Goal: Complete application form

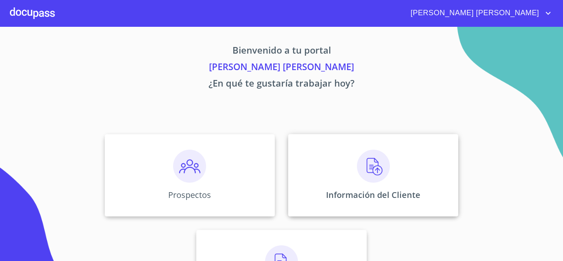
click at [353, 173] on div "Información del Cliente" at bounding box center [373, 175] width 170 height 82
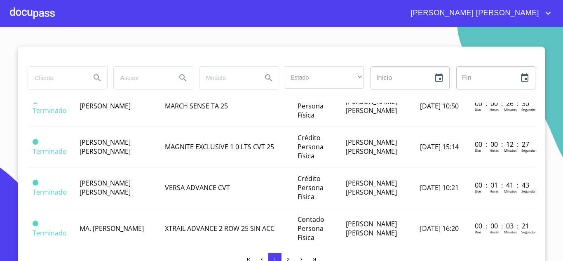
scroll to position [371, 0]
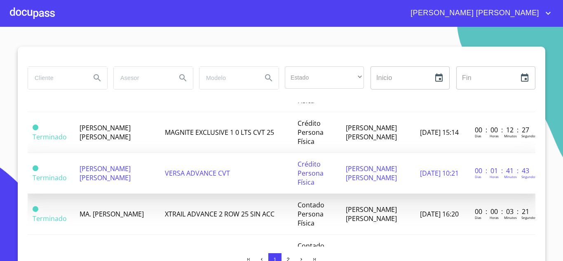
click at [136, 178] on td "[PERSON_NAME] [PERSON_NAME]" at bounding box center [117, 173] width 85 height 41
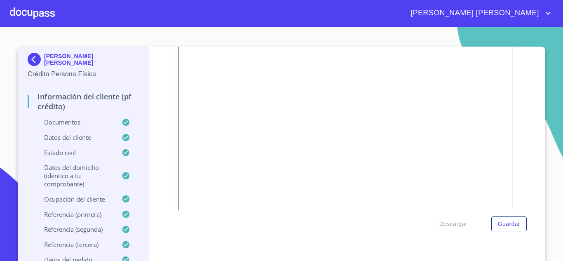
scroll to position [371, 0]
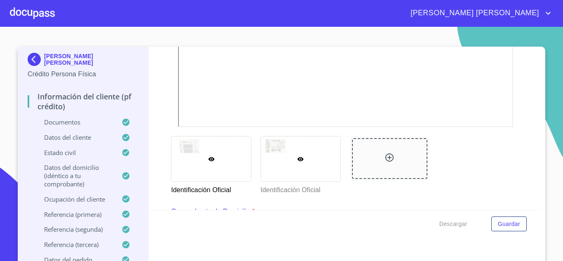
click at [285, 172] on div at bounding box center [301, 158] width 80 height 45
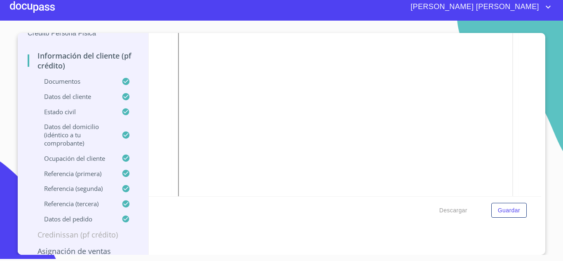
scroll to position [41, 0]
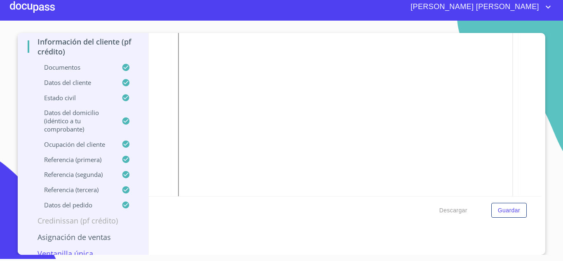
click at [35, 8] on div at bounding box center [32, 7] width 45 height 26
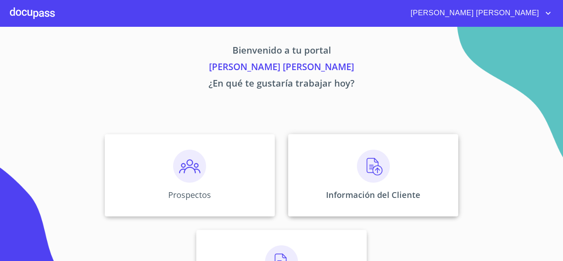
scroll to position [58, 0]
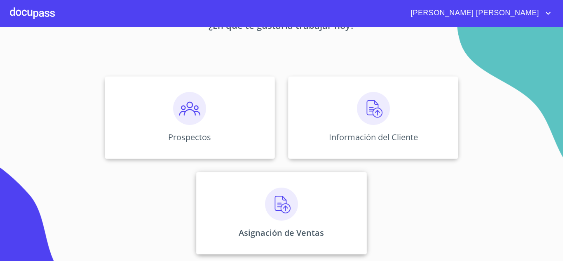
click at [287, 208] on img at bounding box center [281, 204] width 33 height 33
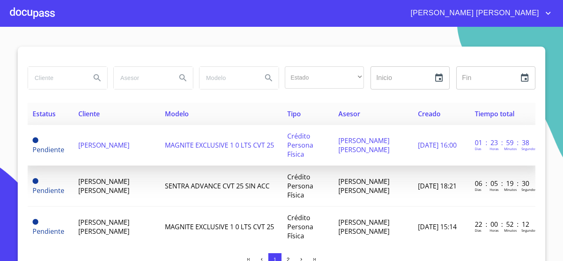
click at [124, 144] on span "[PERSON_NAME]" at bounding box center [103, 145] width 51 height 9
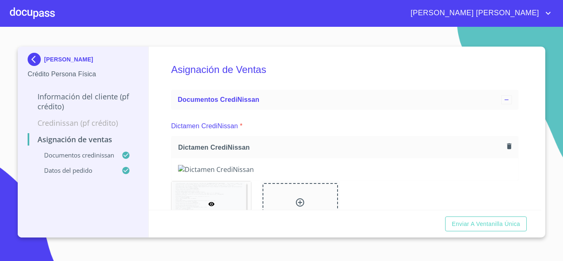
click at [524, 183] on div "Asignación de Ventas Documentos CrediNissan Dictamen CrediNissan * Dictamen Cre…" at bounding box center [345, 128] width 393 height 163
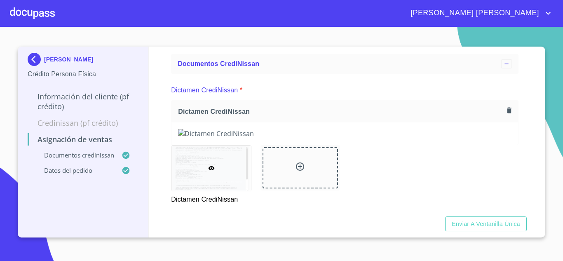
scroll to position [82, 0]
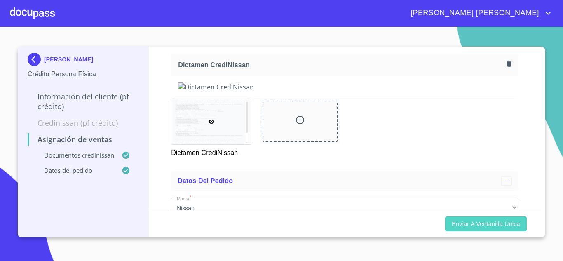
click at [492, 224] on span "Enviar a Ventanilla única" at bounding box center [486, 224] width 68 height 10
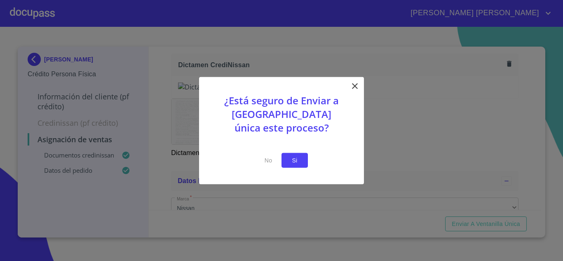
click at [293, 158] on span "Si" at bounding box center [294, 160] width 13 height 10
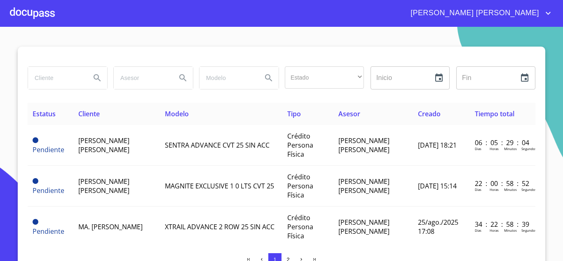
click at [43, 17] on div at bounding box center [32, 13] width 45 height 26
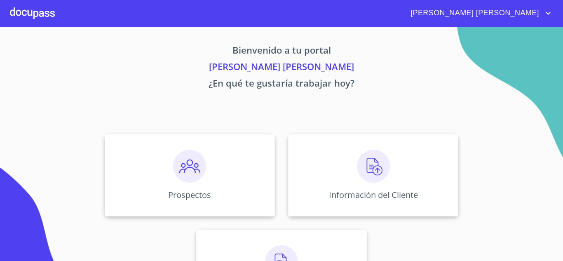
click at [195, 174] on img at bounding box center [189, 166] width 33 height 33
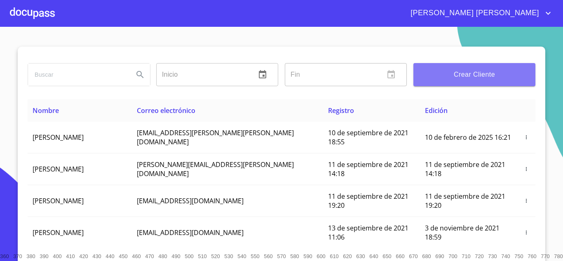
click at [458, 80] on span "Crear Cliente" at bounding box center [474, 75] width 109 height 12
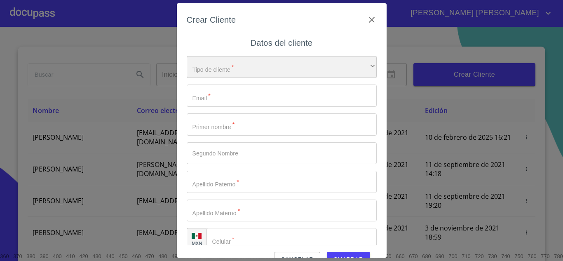
click at [296, 67] on div "​" at bounding box center [282, 67] width 190 height 22
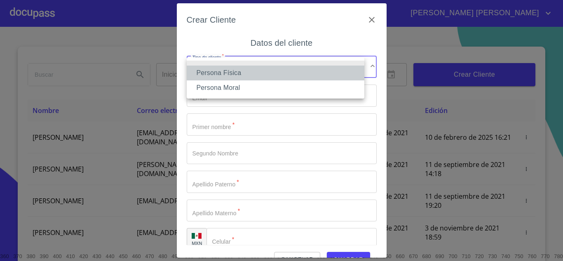
click at [245, 75] on li "Persona Física" at bounding box center [276, 73] width 178 height 15
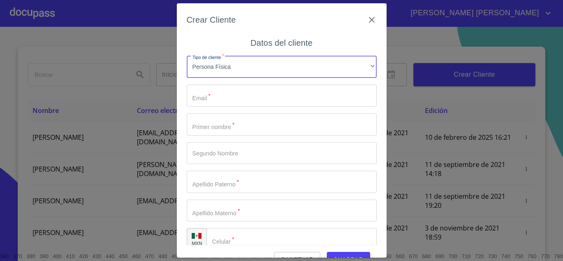
click at [247, 97] on input "Tipo de cliente   *" at bounding box center [282, 95] width 190 height 22
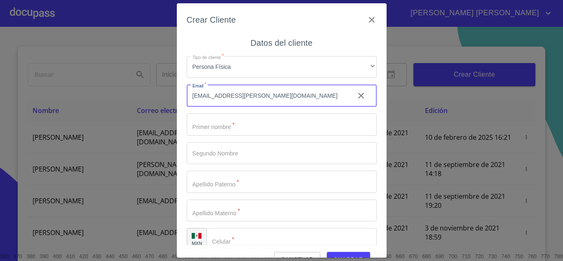
type input "[EMAIL_ADDRESS][PERSON_NAME][DOMAIN_NAME]"
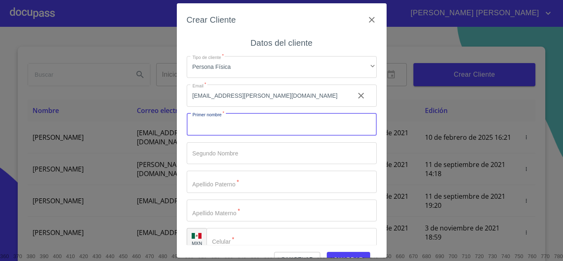
click at [247, 120] on input "Tipo de cliente   *" at bounding box center [282, 124] width 190 height 22
type input "[PERSON_NAME]"
click at [243, 158] on input "Tipo de cliente   *" at bounding box center [282, 153] width 190 height 22
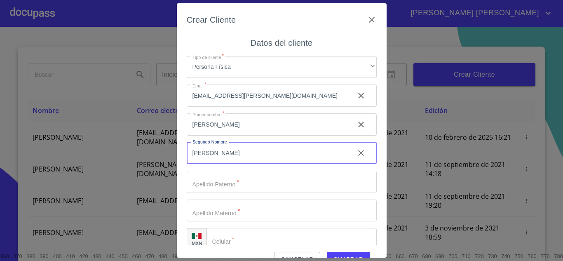
type input "[PERSON_NAME]"
click at [240, 185] on input "Tipo de cliente   *" at bounding box center [282, 182] width 190 height 22
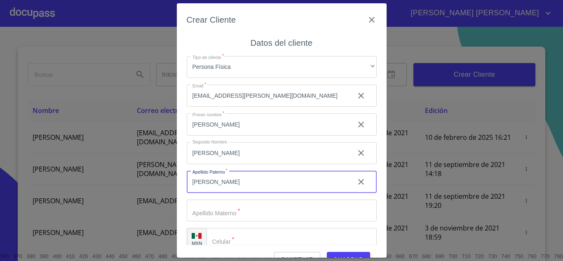
type input "[PERSON_NAME]"
click at [237, 210] on input "Tipo de cliente   *" at bounding box center [282, 210] width 190 height 22
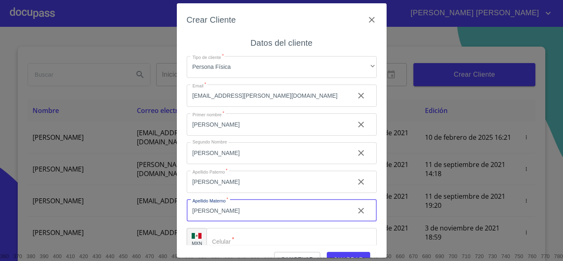
type input "[PERSON_NAME]"
click at [242, 243] on input "Tipo de cliente   *" at bounding box center [291, 239] width 170 height 22
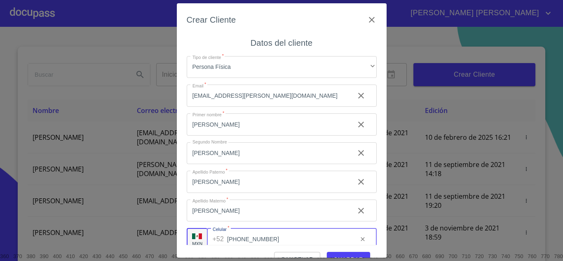
type input "[PHONE_NUMBER]"
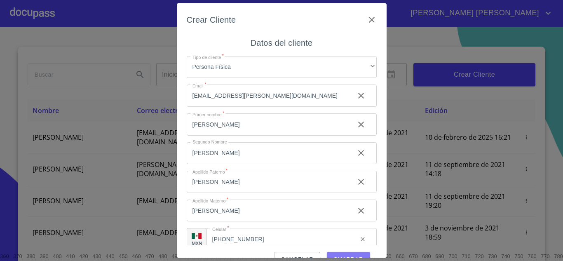
click at [338, 254] on span "Guardar" at bounding box center [348, 259] width 30 height 10
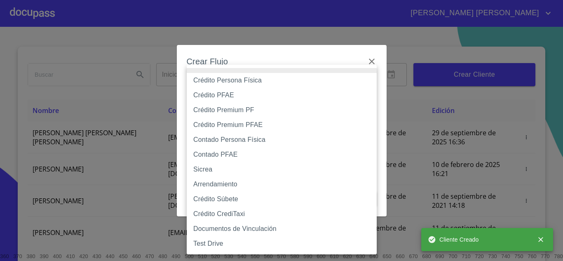
click at [294, 93] on body "[PERSON_NAME] [PERSON_NAME] ​ Fin ​ Crear Cliente Nombre Correo electrónico Reg…" at bounding box center [281, 130] width 563 height 261
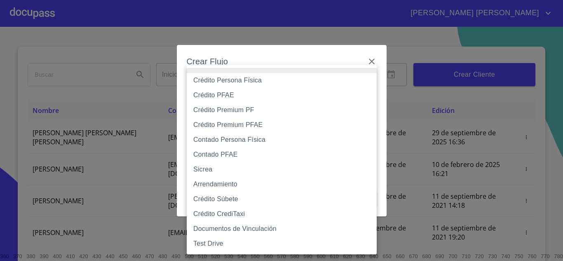
click at [284, 83] on li "Crédito Persona Física" at bounding box center [282, 80] width 190 height 15
type input "6009fb3c7d1714eb8809aa97"
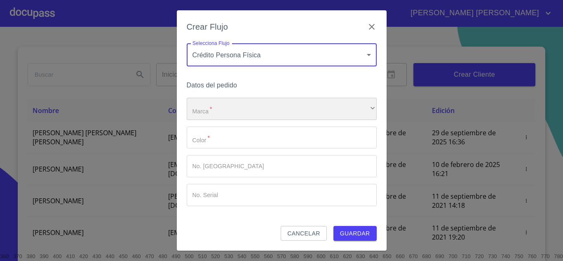
click at [271, 106] on div "​" at bounding box center [282, 109] width 190 height 22
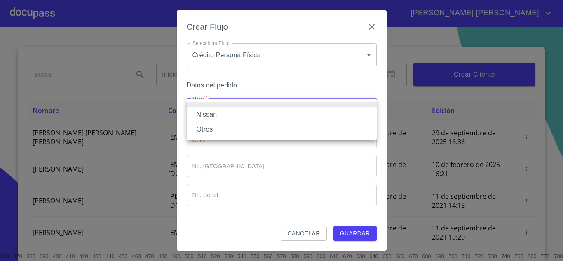
click at [270, 112] on li "Nissan" at bounding box center [282, 114] width 190 height 15
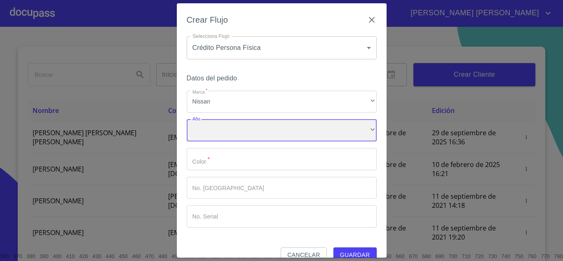
click at [268, 129] on div "​" at bounding box center [282, 130] width 190 height 22
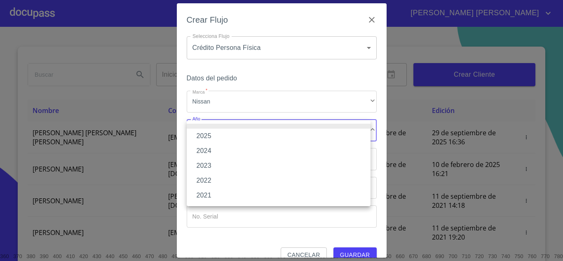
click at [265, 133] on li "2025" at bounding box center [279, 136] width 184 height 15
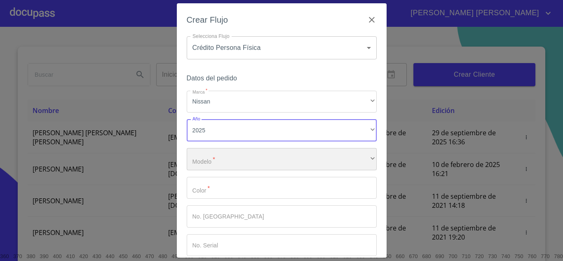
click at [258, 159] on div "​" at bounding box center [282, 159] width 190 height 22
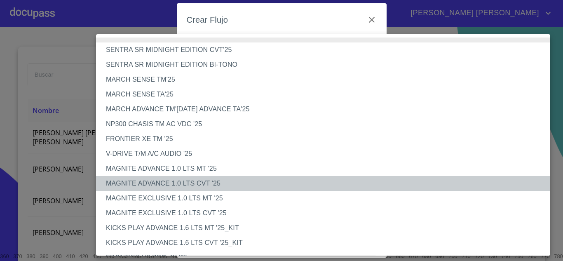
click at [200, 182] on li "MAGNITE ADVANCE 1.0 LTS CVT '25" at bounding box center [326, 183] width 460 height 15
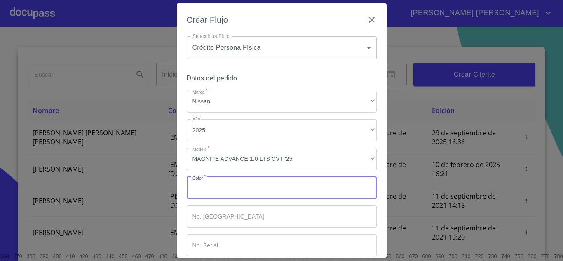
click at [219, 187] on input "Marca   *" at bounding box center [282, 188] width 190 height 22
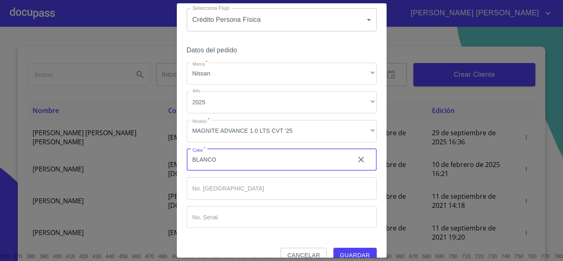
scroll to position [41, 0]
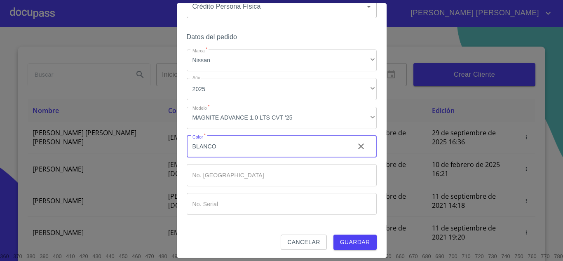
type input "BLANCO"
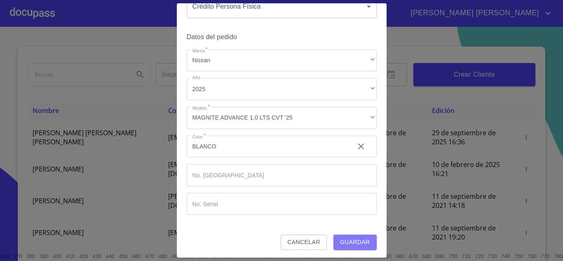
click at [352, 241] on span "Guardar" at bounding box center [355, 242] width 30 height 10
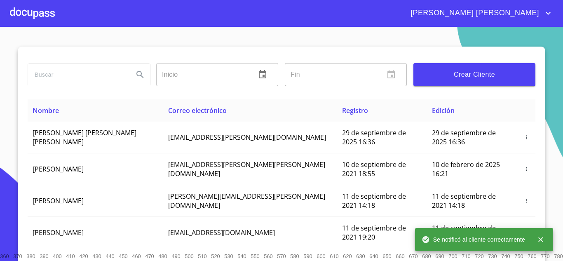
click at [41, 17] on div at bounding box center [32, 13] width 45 height 26
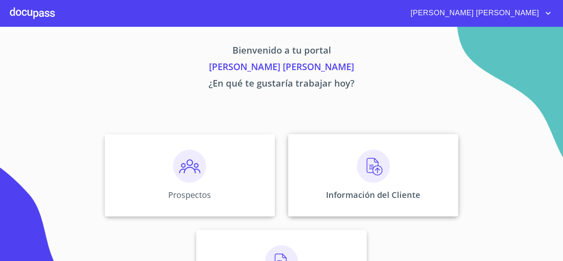
click at [373, 171] on img at bounding box center [373, 166] width 33 height 33
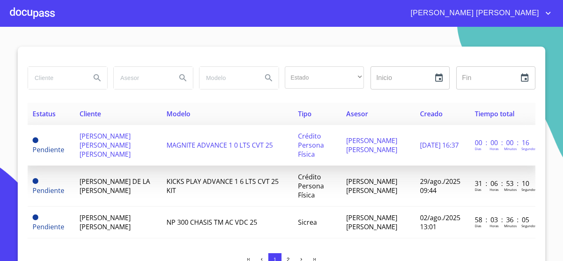
click at [110, 145] on span "[PERSON_NAME] [PERSON_NAME] [PERSON_NAME]" at bounding box center [105, 144] width 51 height 27
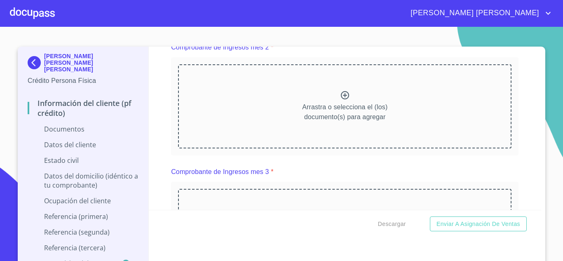
scroll to position [495, 0]
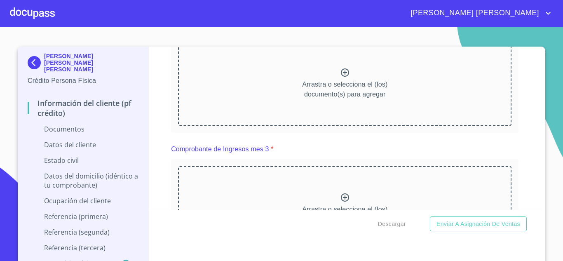
scroll to position [618, 0]
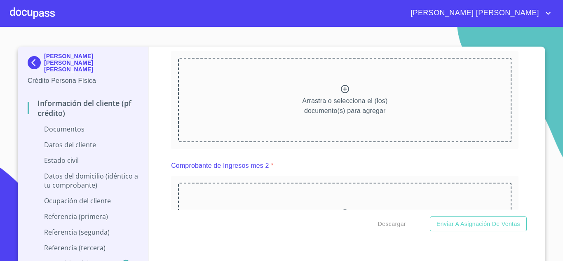
click at [518, 156] on div "Información del cliente (PF crédito) Documentos Documento de identificación.   …" at bounding box center [345, 128] width 393 height 163
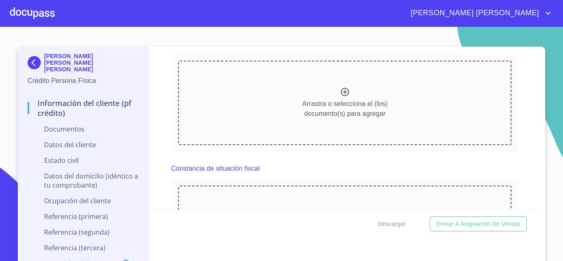
scroll to position [1030, 0]
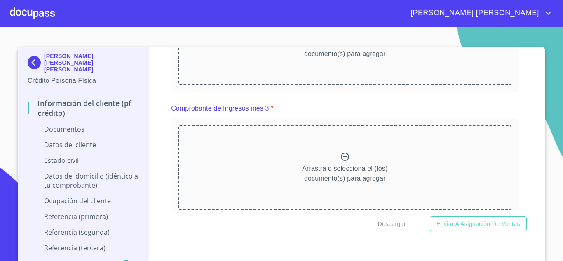
click at [517, 149] on div "Información del cliente (PF crédito) Documentos Documento de identificación.   …" at bounding box center [345, 128] width 393 height 163
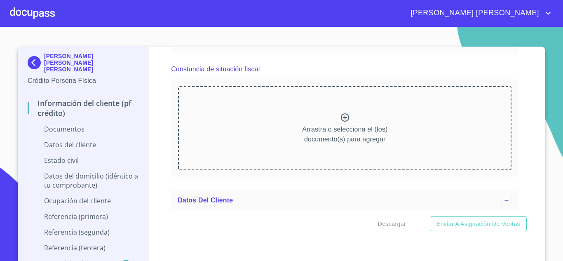
scroll to position [1360, 0]
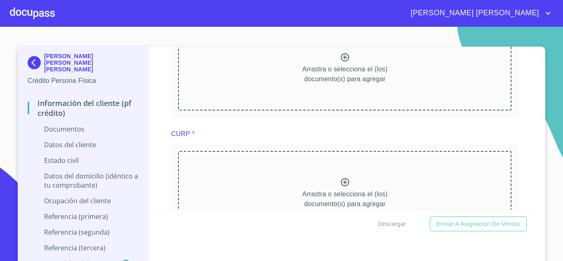
click at [518, 143] on div "Información del cliente (PF crédito) Documentos Documento de identificación.   …" at bounding box center [345, 128] width 393 height 163
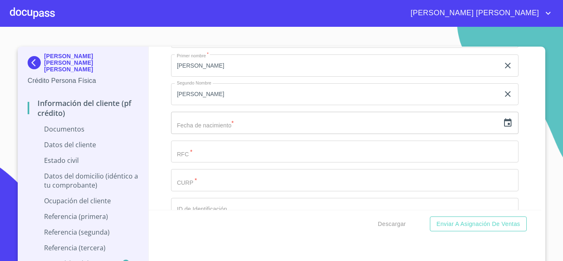
scroll to position [1772, 0]
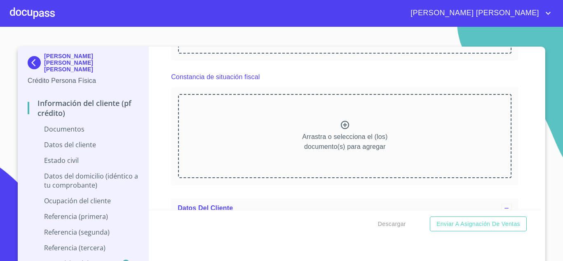
click at [524, 137] on div "Información del cliente (PF crédito) Documentos Documento de identificación.   …" at bounding box center [345, 128] width 393 height 163
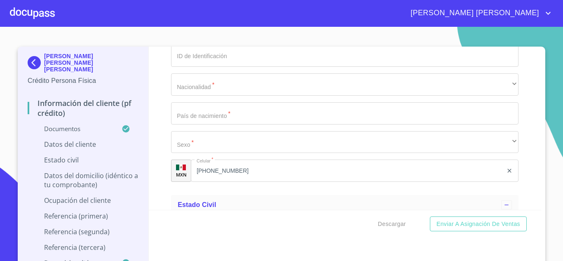
scroll to position [2431, 0]
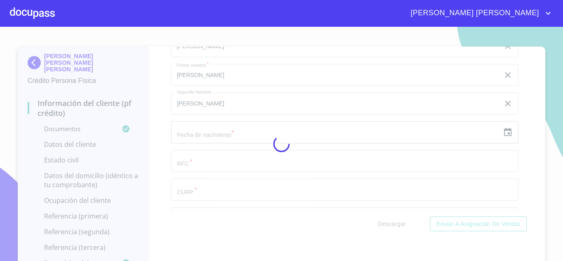
click at [518, 157] on div "Información del cliente (PF crédito) Documentos Documento de identificación.   …" at bounding box center [345, 128] width 393 height 163
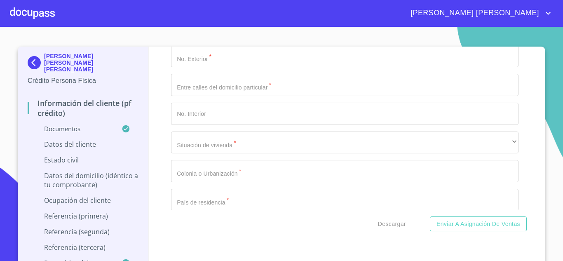
scroll to position [2885, 0]
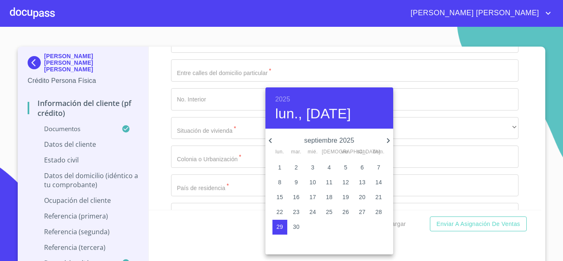
click at [288, 100] on h6 "2025" at bounding box center [282, 100] width 15 height 12
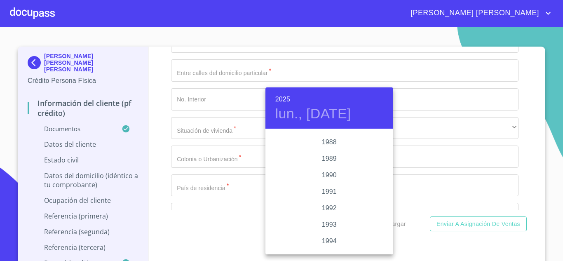
scroll to position [1022, 0]
click at [321, 158] on div "1988" at bounding box center [329, 154] width 128 height 16
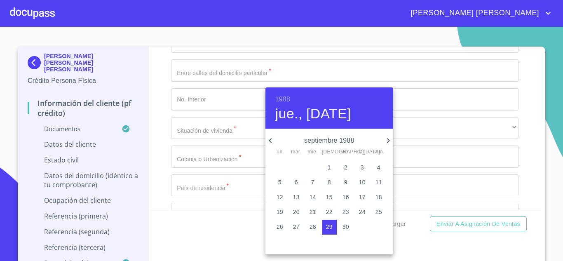
click at [269, 140] on icon "button" at bounding box center [270, 141] width 10 height 10
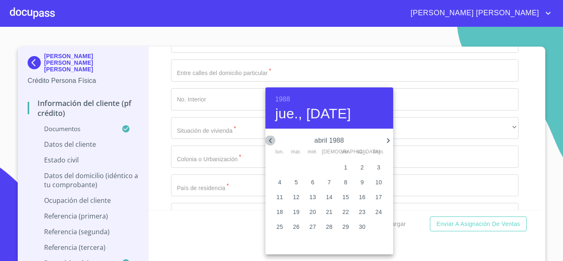
click at [269, 140] on icon "button" at bounding box center [270, 141] width 10 height 10
click at [387, 141] on icon "button" at bounding box center [388, 141] width 10 height 10
click at [361, 211] on p "26" at bounding box center [362, 212] width 7 height 8
type input "26 de mar. de 1988"
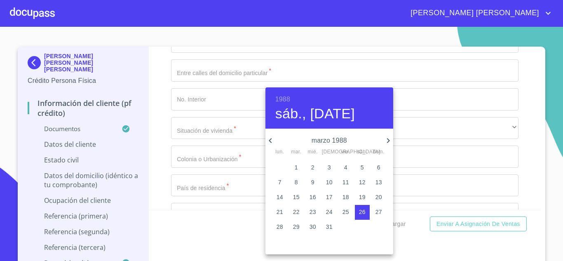
click at [228, 134] on div at bounding box center [281, 130] width 563 height 261
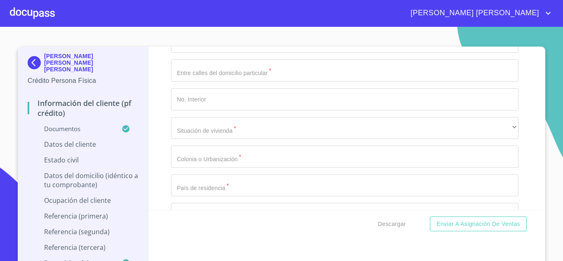
type input "PEVR880326TJ9"
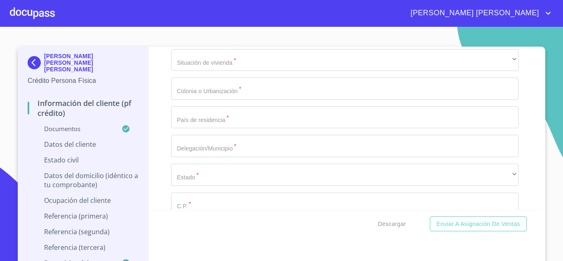
scroll to position [2967, 0]
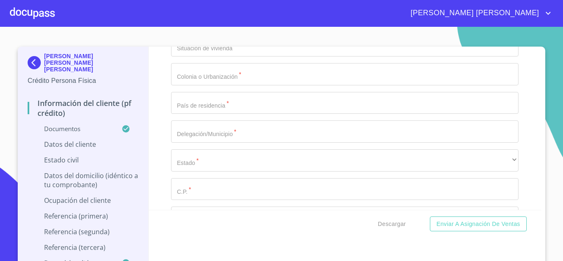
type input "PEVR880326MJCRGC08"
type input "2040665029"
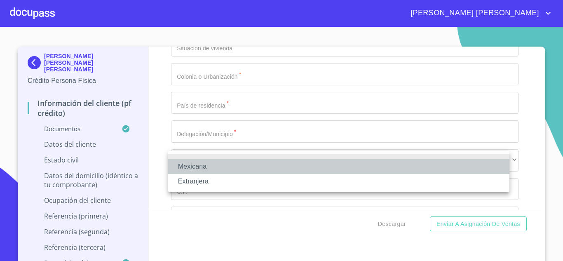
click at [248, 166] on li "Mexicana" at bounding box center [338, 166] width 341 height 15
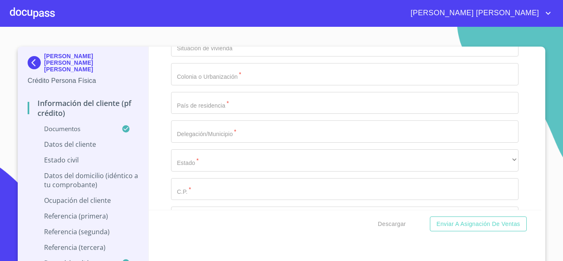
type input "[GEOGRAPHIC_DATA]"
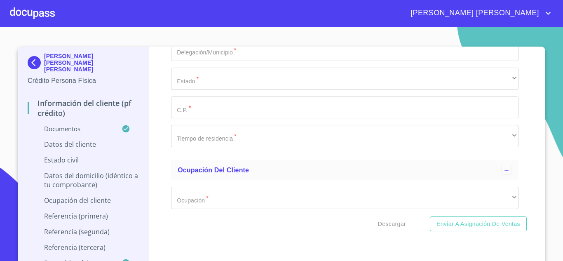
scroll to position [3049, 0]
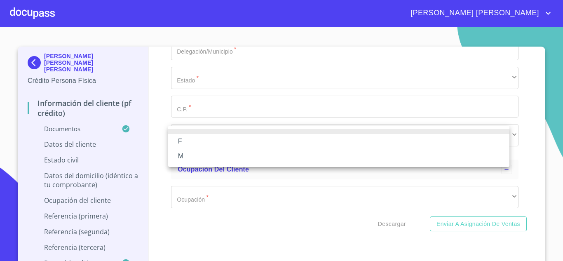
click at [198, 141] on li "F" at bounding box center [338, 141] width 341 height 15
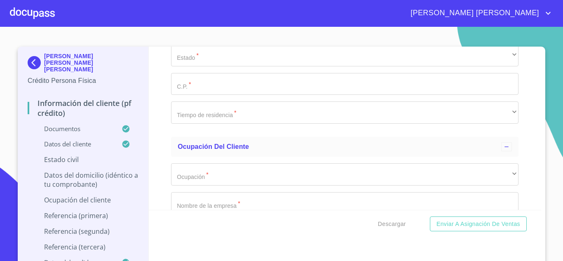
scroll to position [3091, 0]
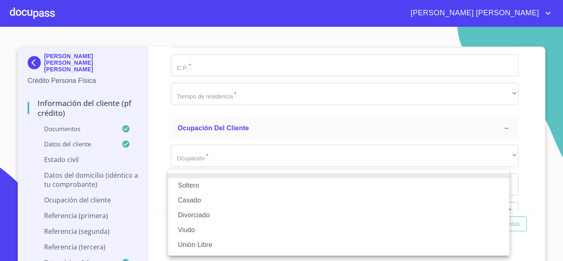
click at [226, 189] on li "Soltero" at bounding box center [338, 185] width 341 height 15
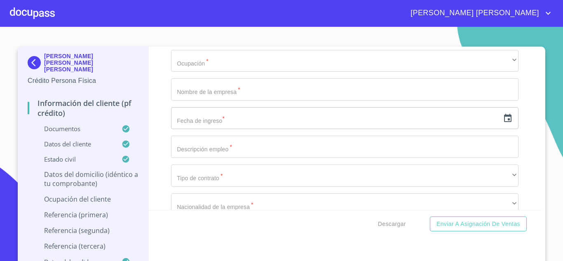
scroll to position [3243, 0]
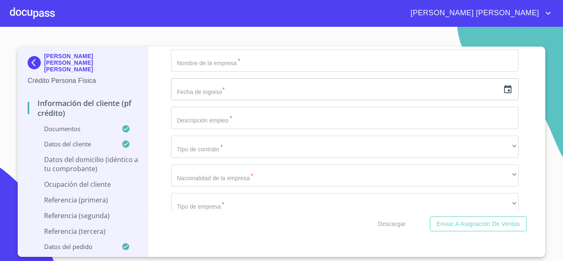
type input "AV ALTARA"
type input "492"
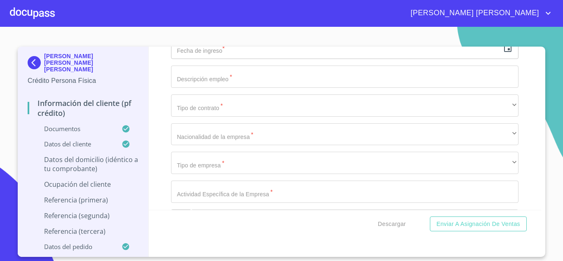
type input "FRACC ALTARA Y PSO CORTIJO"
type input "0"
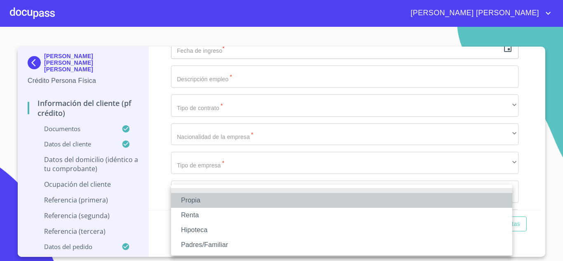
click at [201, 199] on li "Propia" at bounding box center [341, 200] width 341 height 15
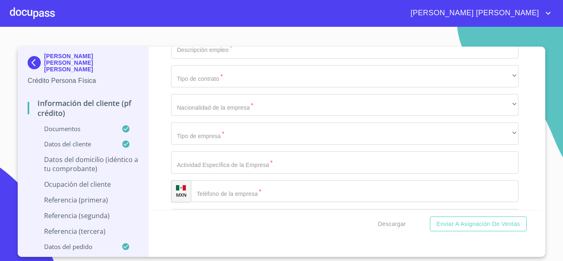
scroll to position [3326, 0]
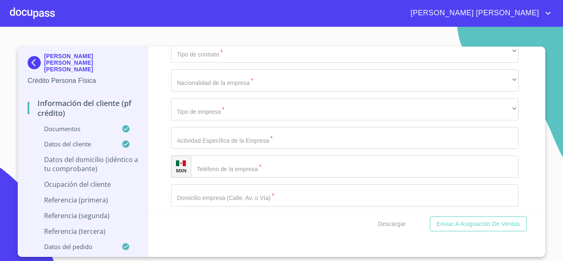
type input "$3,000,000"
type input "CORTIJO SAN [PERSON_NAME]"
type input "[GEOGRAPHIC_DATA]"
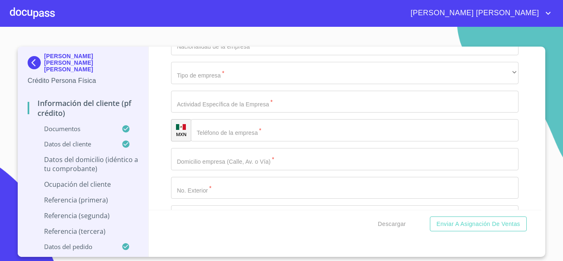
scroll to position [3449, 0]
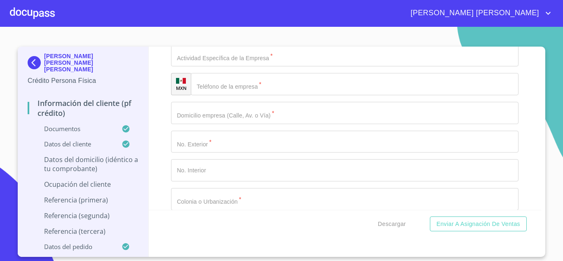
type input "TLAJOMULCO DE ZUÑIGA"
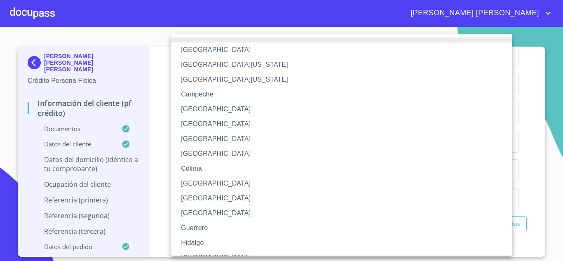
click at [209, 249] on li "Hidalgo" at bounding box center [344, 242] width 347 height 15
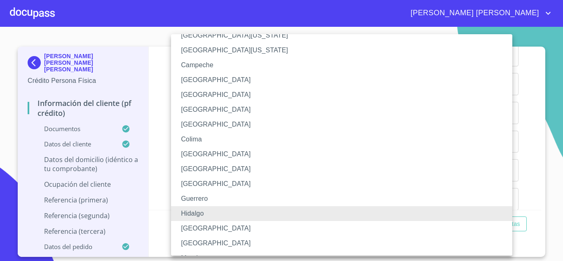
scroll to position [41, 0]
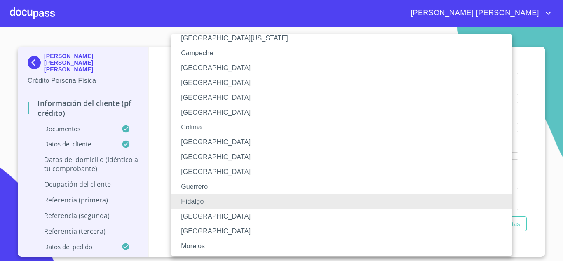
click at [211, 215] on li "[GEOGRAPHIC_DATA]" at bounding box center [344, 216] width 347 height 15
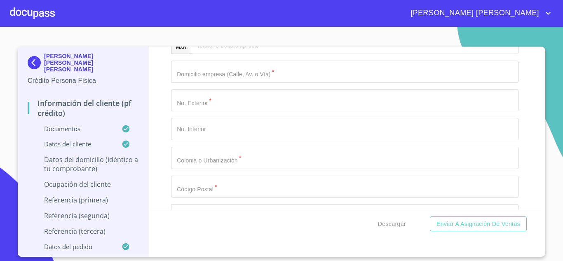
type input "45645"
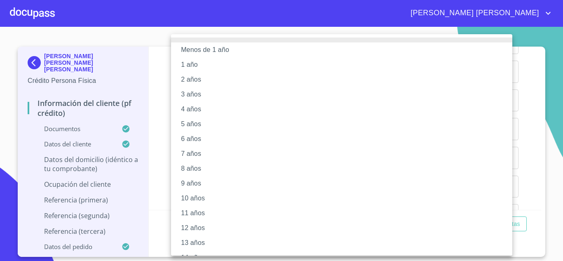
click at [190, 140] on li "6 años" at bounding box center [344, 138] width 347 height 15
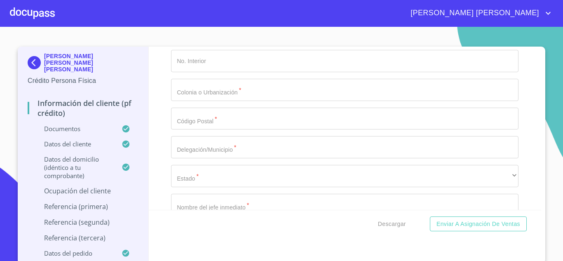
scroll to position [3573, 0]
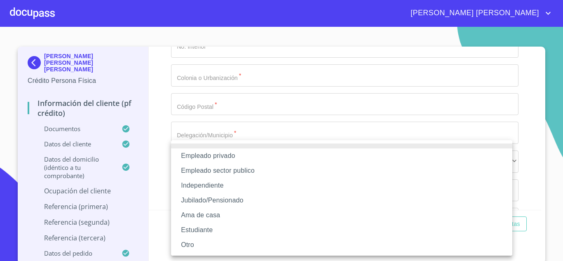
click at [206, 155] on li "Empleado privado" at bounding box center [341, 155] width 341 height 15
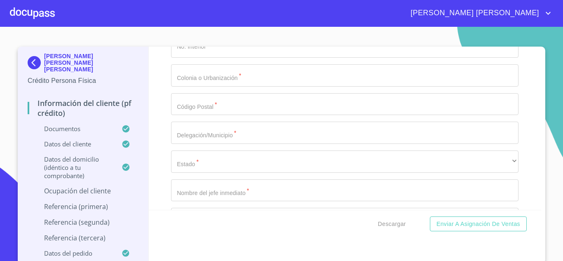
scroll to position [3614, 0]
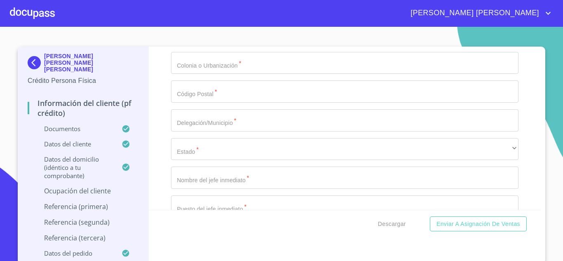
type input "OMNILIFE"
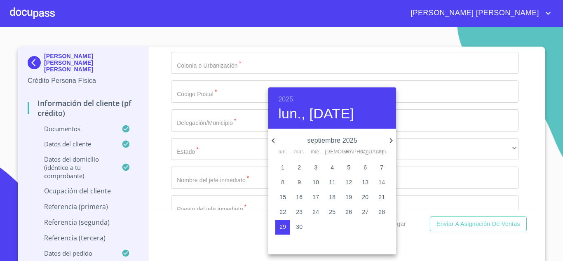
click at [288, 98] on h6 "2025" at bounding box center [285, 100] width 15 height 12
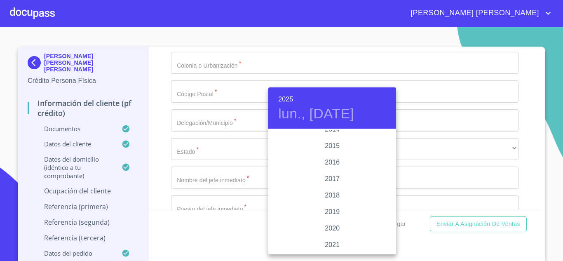
scroll to position [1475, 0]
click at [331, 162] on div "2016" at bounding box center [332, 163] width 128 height 16
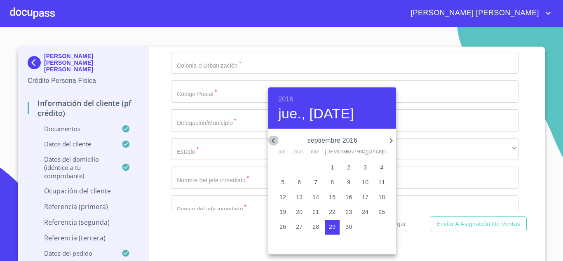
click at [274, 139] on icon "button" at bounding box center [273, 140] width 3 height 5
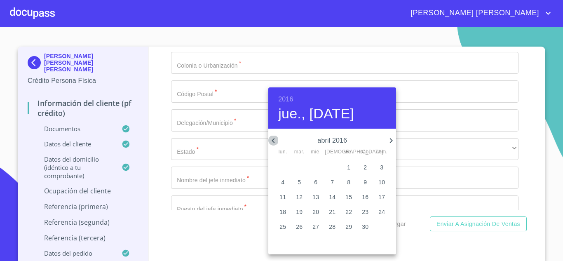
click at [274, 139] on icon "button" at bounding box center [273, 140] width 3 height 5
click at [281, 197] on p "15" at bounding box center [282, 197] width 7 height 8
type input "15 de feb. de 2016"
click at [246, 183] on div at bounding box center [281, 130] width 563 height 261
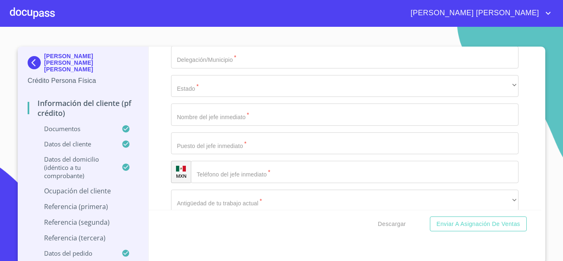
scroll to position [3696, 0]
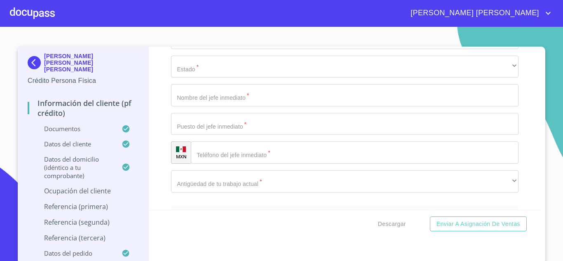
type input "RECURSOS HUMANOS"
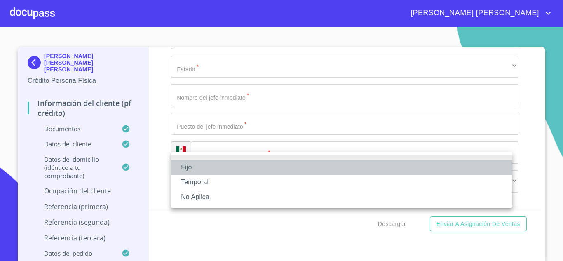
click at [222, 166] on li "Fijo" at bounding box center [341, 167] width 341 height 15
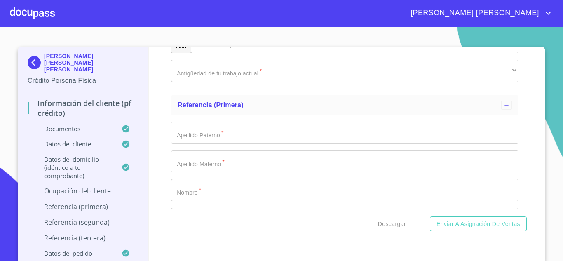
scroll to position [3820, 0]
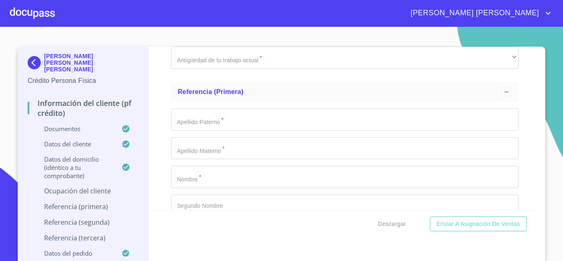
type input "RECURSOS HUMANOS"
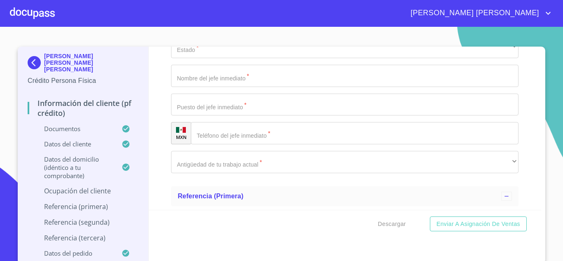
scroll to position [3738, 0]
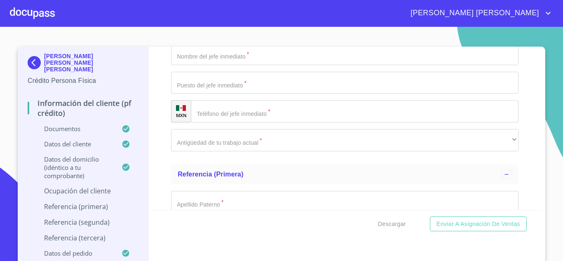
type input "46000"
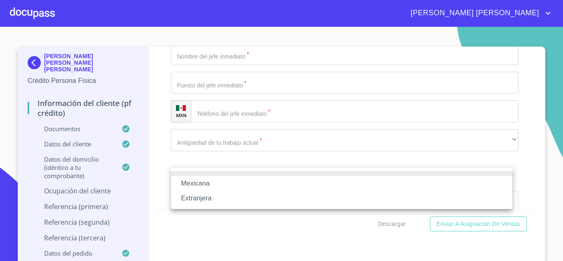
click at [209, 182] on li "Mexicana" at bounding box center [341, 183] width 341 height 15
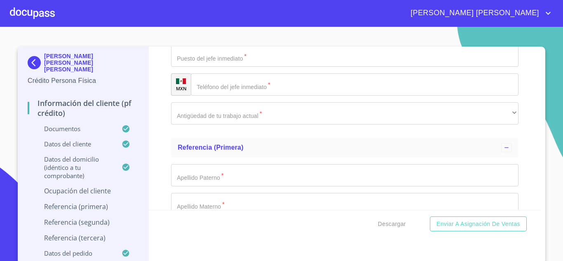
scroll to position [3779, 0]
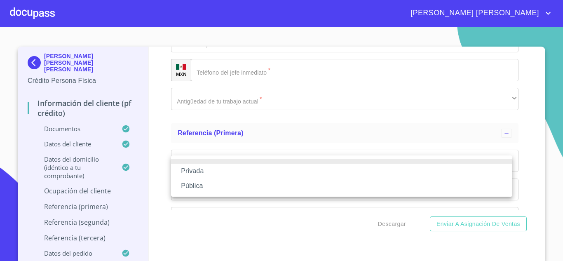
click at [211, 172] on li "Privada" at bounding box center [341, 171] width 341 height 15
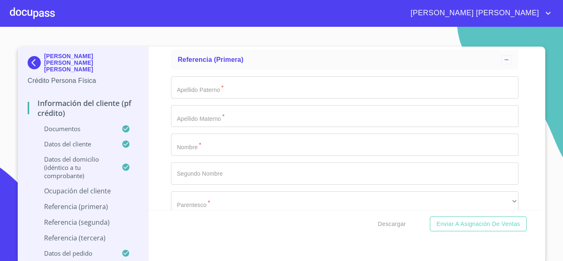
scroll to position [3861, 0]
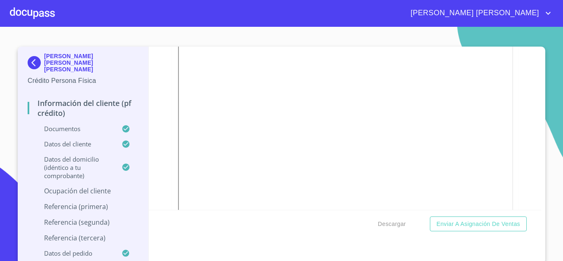
scroll to position [1306, 0]
